Goal: Check status

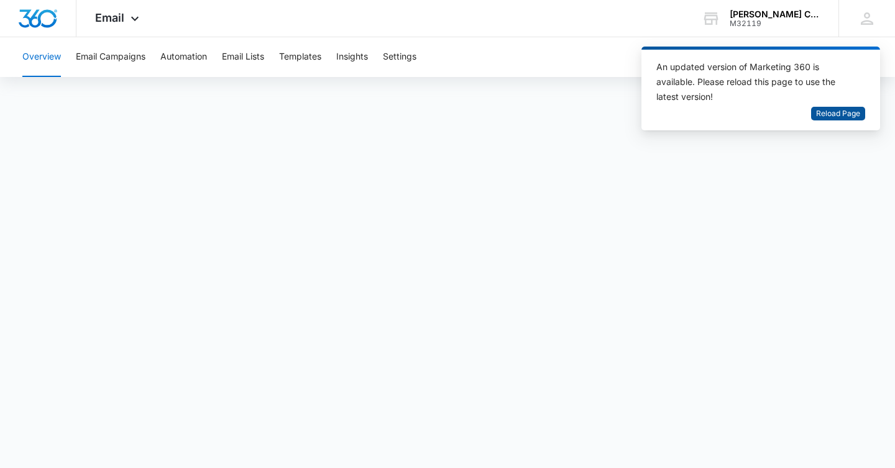
click at [819, 116] on span "Reload Page" at bounding box center [838, 114] width 44 height 12
